Goal: Information Seeking & Learning: Learn about a topic

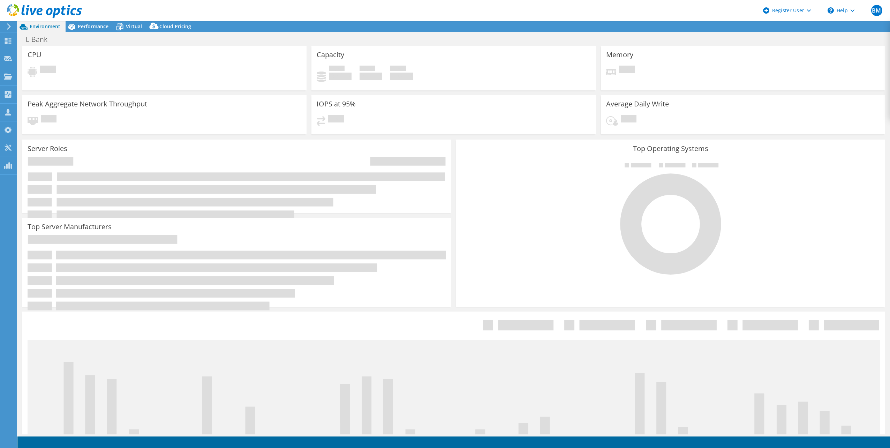
select select "EUFrankfurt"
select select "EUR"
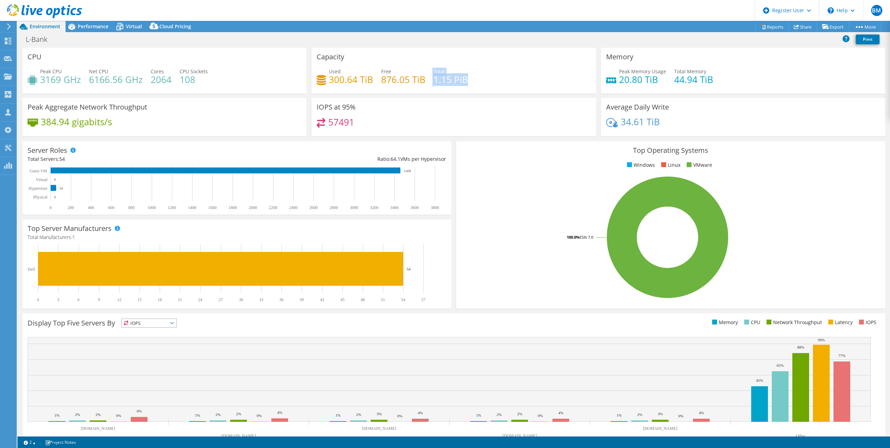
drag, startPoint x: 429, startPoint y: 82, endPoint x: 499, endPoint y: 82, distance: 70.4
click at [499, 82] on div "Used 300.64 TiB Free 876.05 TiB Total 1.15 PiB" at bounding box center [454, 79] width 274 height 23
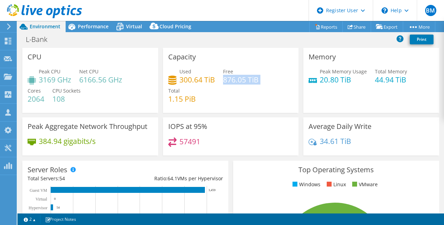
drag, startPoint x: 221, startPoint y: 81, endPoint x: 260, endPoint y: 80, distance: 39.1
click at [260, 80] on div "Used 300.64 TiB Free 876.05 TiB Total 1.15 PiB" at bounding box center [230, 89] width 125 height 42
drag, startPoint x: 260, startPoint y: 80, endPoint x: 258, endPoint y: 86, distance: 7.2
click at [258, 86] on div "Used 300.64 TiB Free 876.05 TiB Total 1.15 PiB" at bounding box center [230, 89] width 125 height 42
click at [246, 83] on h4 "876.05 TiB" at bounding box center [241, 80] width 36 height 8
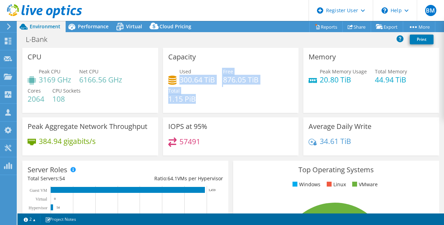
drag, startPoint x: 179, startPoint y: 83, endPoint x: 202, endPoint y: 89, distance: 24.1
click at [202, 89] on div "Used 300.64 TiB Free 876.05 TiB Total 1.15 PiB" at bounding box center [230, 89] width 125 height 42
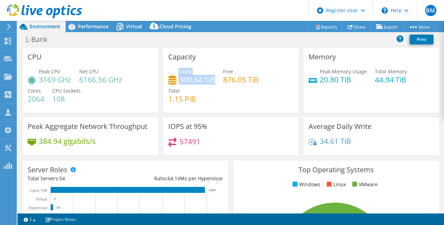
drag, startPoint x: 212, startPoint y: 80, endPoint x: 175, endPoint y: 82, distance: 37.4
click at [175, 82] on div "Used 300.64 TiB" at bounding box center [191, 76] width 47 height 16
drag, startPoint x: 175, startPoint y: 82, endPoint x: 175, endPoint y: 89, distance: 6.6
click at [175, 89] on span "Total" at bounding box center [174, 90] width 12 height 7
drag, startPoint x: 179, startPoint y: 78, endPoint x: 223, endPoint y: 81, distance: 43.7
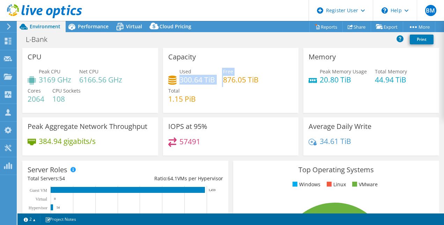
click at [223, 81] on div "Used 300.64 TiB Free 876.05 TiB Total 1.15 PiB" at bounding box center [230, 89] width 125 height 42
drag, startPoint x: 223, startPoint y: 81, endPoint x: 217, endPoint y: 93, distance: 13.4
click at [217, 93] on div "Used 300.64 TiB Free 876.05 TiB Total 1.15 PiB" at bounding box center [230, 89] width 125 height 42
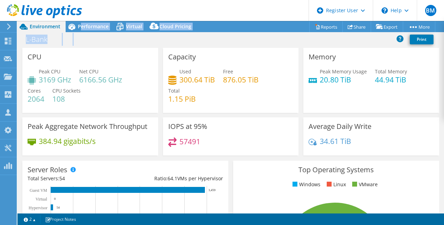
drag, startPoint x: 82, startPoint y: 29, endPoint x: 113, endPoint y: 45, distance: 35.3
click at [112, 45] on div "Project Actions Project Actions Reports Share Export vSAN ReadyNode Sizer" at bounding box center [230, 123] width 426 height 204
drag, startPoint x: 113, startPoint y: 45, endPoint x: 204, endPoint y: 87, distance: 100.5
click at [123, 48] on div "CPU Peak CPU 3169 GHz Net CPU 6166.56 GHz Cores 2064 CPU Sockets 108" at bounding box center [90, 80] width 136 height 65
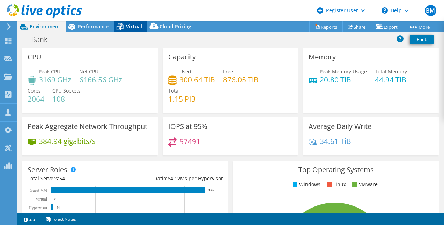
click at [133, 27] on span "Virtual" at bounding box center [134, 26] width 16 height 7
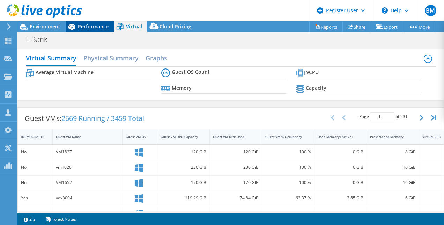
click at [89, 29] on span "Performance" at bounding box center [93, 26] width 31 height 7
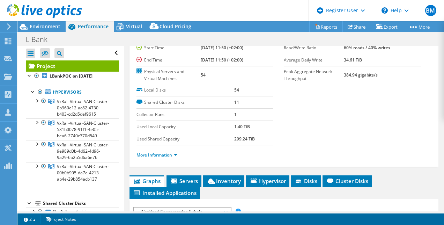
scroll to position [139, 0]
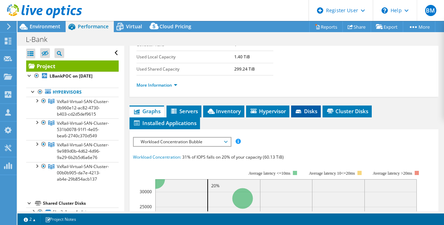
click at [312, 109] on span "Disks" at bounding box center [305, 110] width 23 height 7
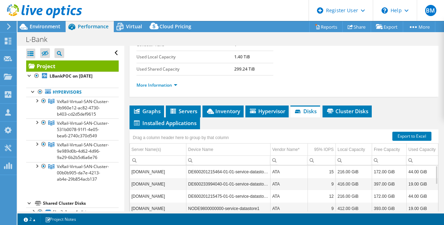
click at [158, 80] on ul "More Information" at bounding box center [283, 84] width 295 height 9
click at [161, 84] on link "More Information" at bounding box center [156, 85] width 41 height 6
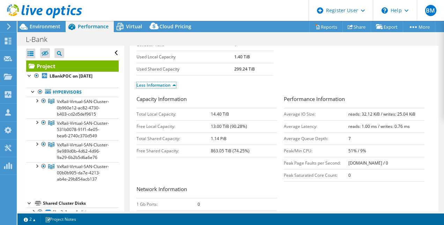
scroll to position [70, 0]
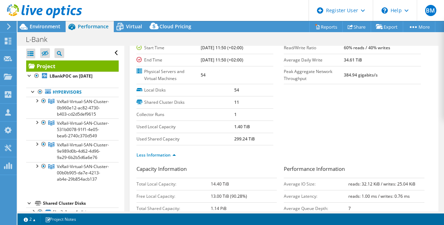
drag, startPoint x: 232, startPoint y: 139, endPoint x: 255, endPoint y: 139, distance: 23.0
click at [255, 139] on tr "Used Shared Capacity 299.24 TiB" at bounding box center [204, 139] width 137 height 12
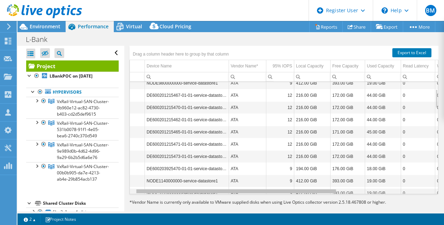
scroll to position [0, 0]
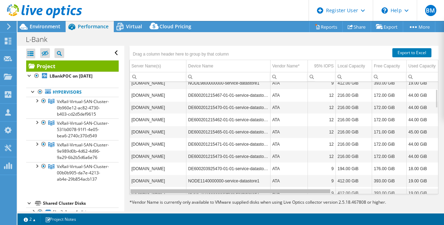
drag, startPoint x: 287, startPoint y: 191, endPoint x: 245, endPoint y: 162, distance: 50.7
click at [243, 170] on body "BM Dell User [PERSON_NAME] [PERSON_NAME][EMAIL_ADDRESS][PERSON_NAME][DOMAIN_NAM…" at bounding box center [222, 112] width 444 height 225
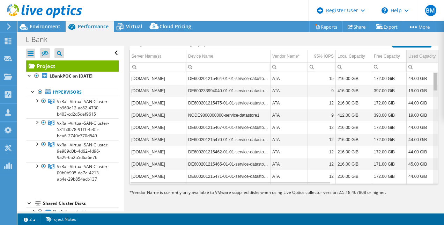
drag, startPoint x: 430, startPoint y: 129, endPoint x: 429, endPoint y: 59, distance: 69.4
click at [433, 57] on body "BM Dell User [PERSON_NAME] [PERSON_NAME][EMAIL_ADDRESS][PERSON_NAME][DOMAIN_NAM…" at bounding box center [222, 112] width 444 height 225
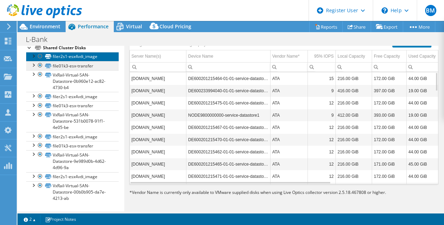
drag, startPoint x: 83, startPoint y: 56, endPoint x: 89, endPoint y: 62, distance: 8.7
click at [83, 56] on link "filer2s1-esx4vdi_image" at bounding box center [72, 56] width 92 height 9
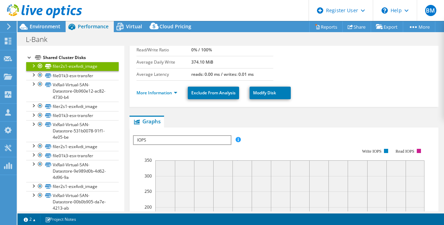
click at [174, 138] on span "IOPS" at bounding box center [182, 140] width 97 height 8
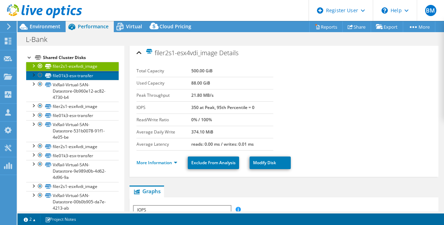
click at [63, 80] on link "file01k3-esx-transfer" at bounding box center [72, 75] width 92 height 9
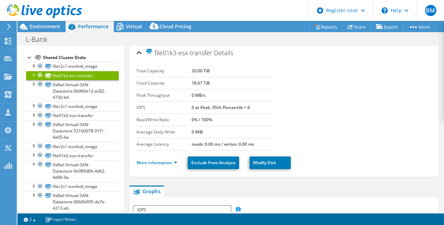
drag, startPoint x: 186, startPoint y: 82, endPoint x: 246, endPoint y: 82, distance: 60.0
click at [246, 82] on tr "Used Capacity 18.67 TiB" at bounding box center [204, 83] width 137 height 12
drag, startPoint x: 246, startPoint y: 82, endPoint x: 227, endPoint y: 84, distance: 19.0
click at [227, 84] on td "18.67 TiB" at bounding box center [232, 83] width 82 height 12
click at [82, 120] on link "file01k3-esx-transfer" at bounding box center [72, 115] width 92 height 9
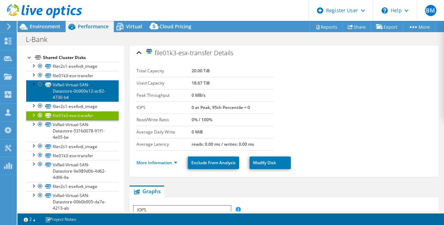
click at [82, 101] on link "VxRail-Virtual-SAN-Datastore-0b960e12-ac82-4730-b4" at bounding box center [72, 91] width 92 height 22
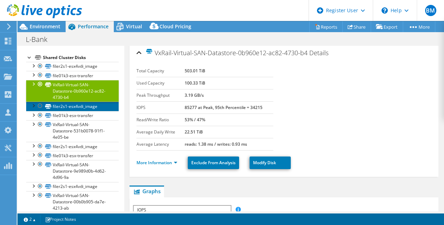
click at [81, 111] on link "filer2s1-esx4vdi_image" at bounding box center [72, 105] width 92 height 9
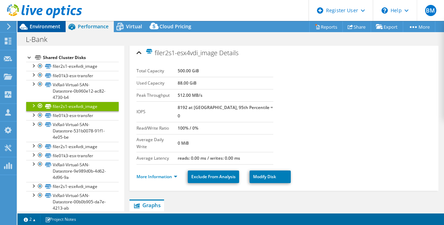
click at [39, 31] on div "Environment" at bounding box center [41, 26] width 48 height 11
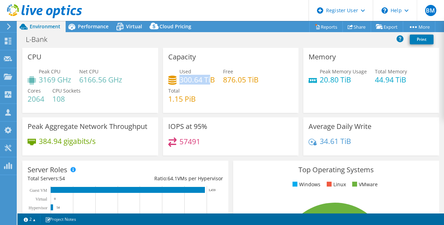
drag, startPoint x: 179, startPoint y: 79, endPoint x: 209, endPoint y: 82, distance: 29.8
click at [209, 82] on h4 "300.64 TiB" at bounding box center [197, 80] width 36 height 8
drag, startPoint x: 209, startPoint y: 82, endPoint x: 210, endPoint y: 94, distance: 12.0
click at [210, 94] on div "Used 300.64 TiB Free 876.05 TiB Total 1.15 PiB" at bounding box center [230, 89] width 125 height 42
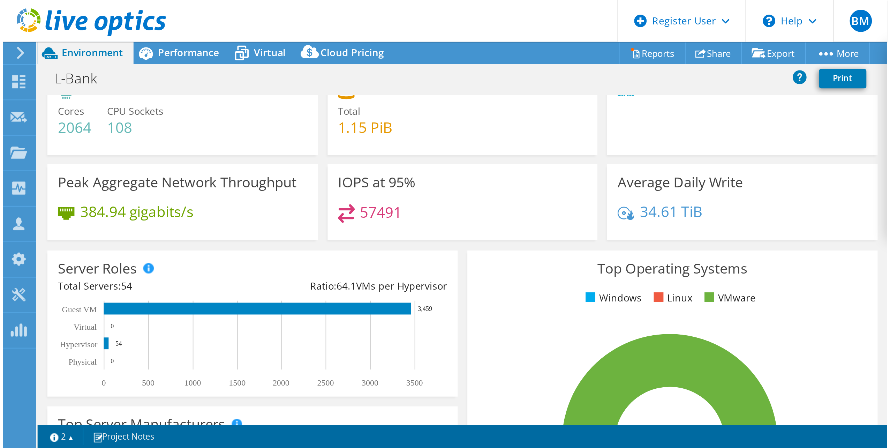
scroll to position [0, 0]
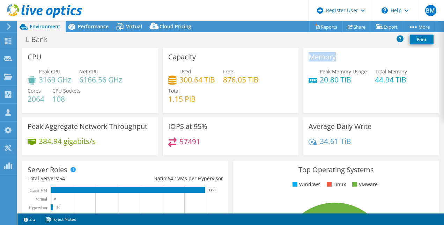
drag, startPoint x: 305, startPoint y: 60, endPoint x: 384, endPoint y: 62, distance: 78.9
click at [384, 62] on div "Memory Peak Memory Usage 20.80 TiB Total Memory 44.94 TiB" at bounding box center [371, 80] width 136 height 65
click at [321, 51] on div "Memory Peak Memory Usage 20.80 TiB Total Memory 44.94 TiB" at bounding box center [371, 80] width 136 height 65
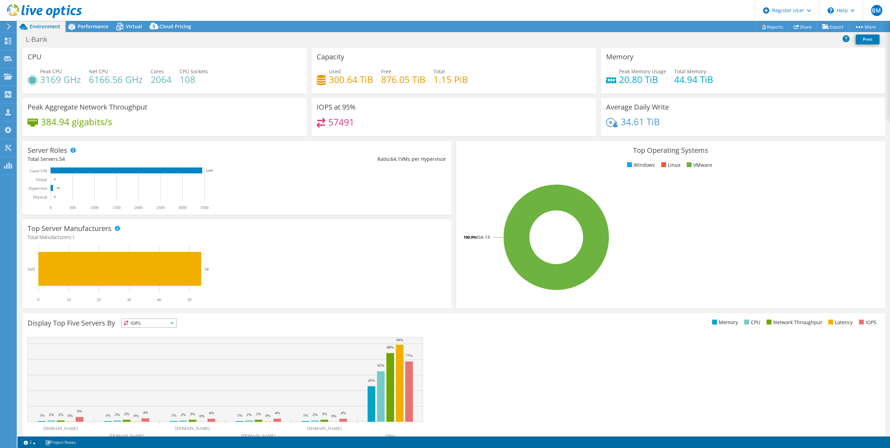
scroll to position [2, 0]
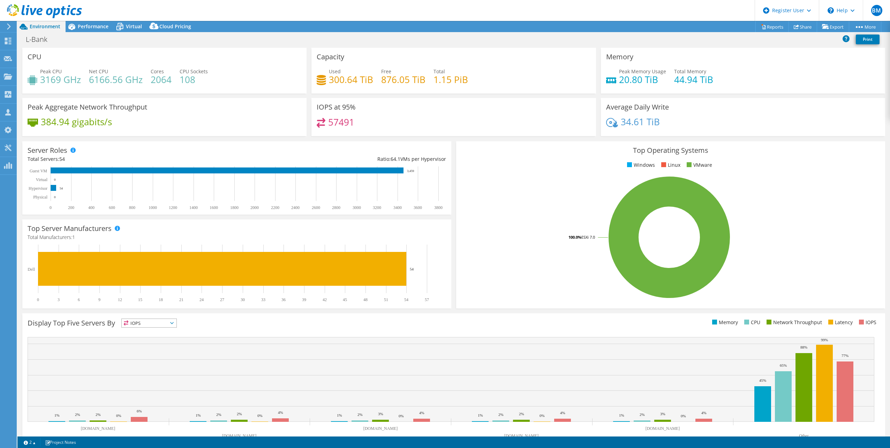
drag, startPoint x: 157, startPoint y: 44, endPoint x: 94, endPoint y: 37, distance: 63.2
click at [157, 44] on div "L-Bank Print" at bounding box center [453, 39] width 872 height 13
click at [84, 26] on span "Performance" at bounding box center [93, 26] width 31 height 7
